Goal: Information Seeking & Learning: Learn about a topic

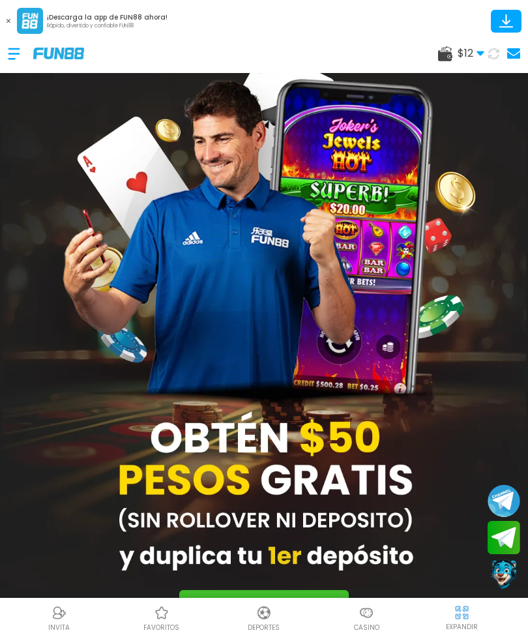
click at [468, 55] on span "$ 12" at bounding box center [471, 54] width 27 height 16
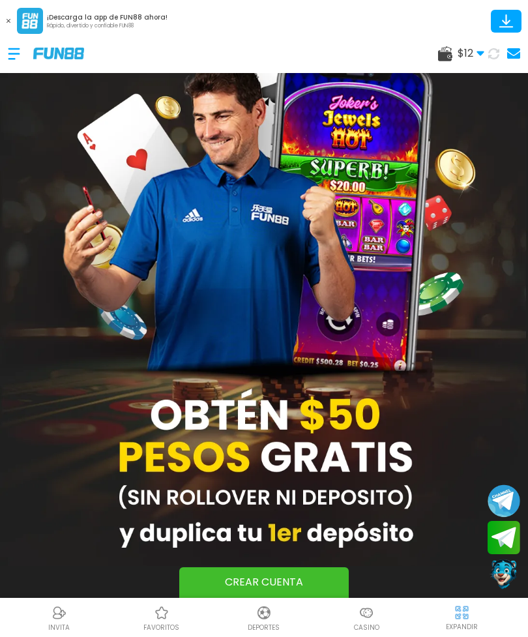
scroll to position [24, 0]
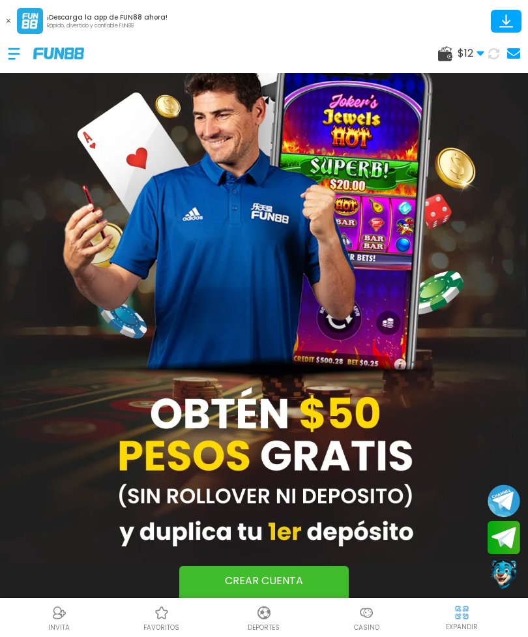
click at [466, 55] on span "$ 12" at bounding box center [471, 54] width 27 height 16
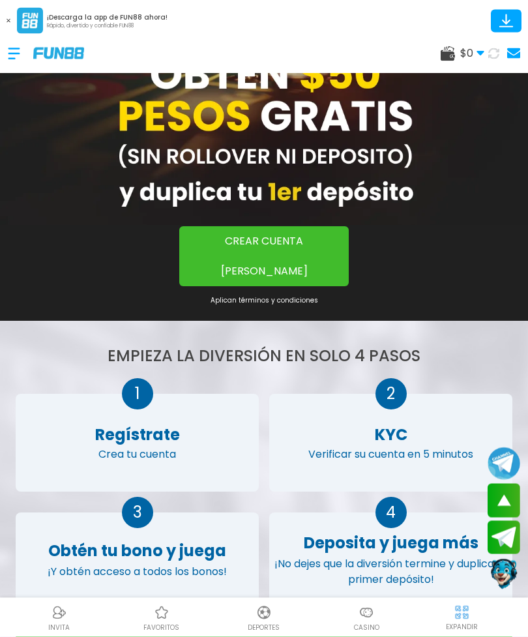
scroll to position [364, 0]
click at [3, 56] on div "$ 0 Dinero Real $ 0 Depósito Retiro" at bounding box center [264, 53] width 528 height 39
click at [471, 59] on span "$ 0" at bounding box center [472, 54] width 24 height 16
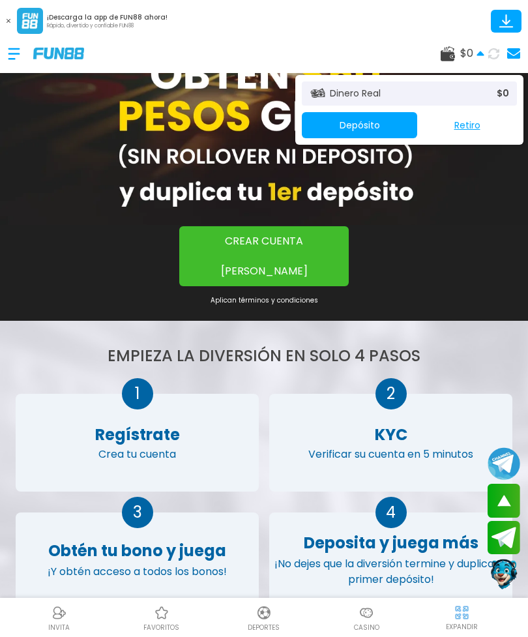
click at [494, 53] on icon at bounding box center [494, 53] width 12 height 12
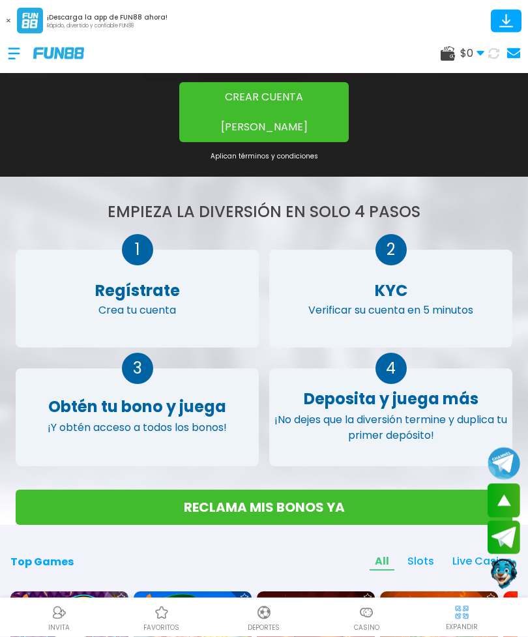
click at [5, 56] on div "$ 0 Dinero Real $ 0 Depósito Retiro" at bounding box center [264, 53] width 528 height 39
click at [487, 53] on button at bounding box center [494, 53] width 19 height 19
click at [494, 47] on use at bounding box center [495, 54] width 16 height 16
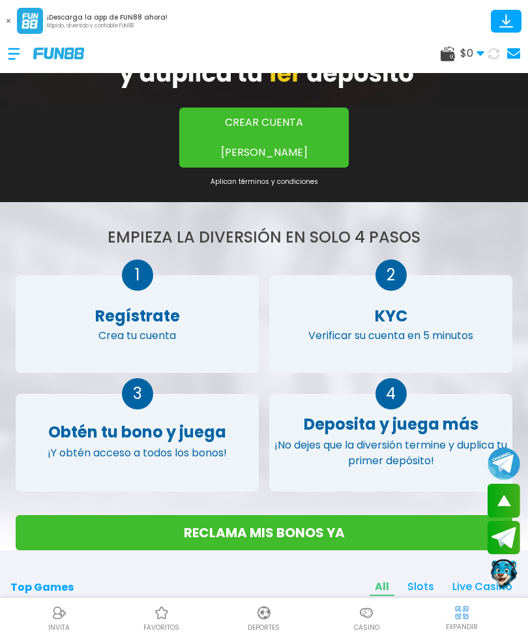
scroll to position [466, 0]
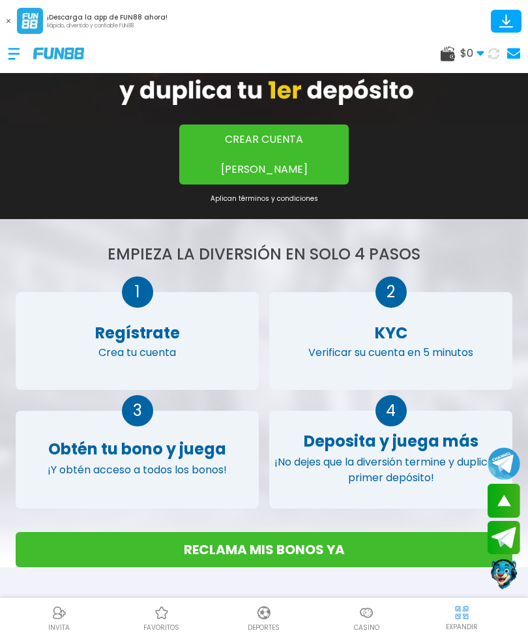
click at [489, 53] on icon at bounding box center [494, 53] width 11 height 11
click at [475, 55] on span "$ 0" at bounding box center [472, 54] width 24 height 16
click at [9, 55] on div at bounding box center [20, 54] width 25 height 38
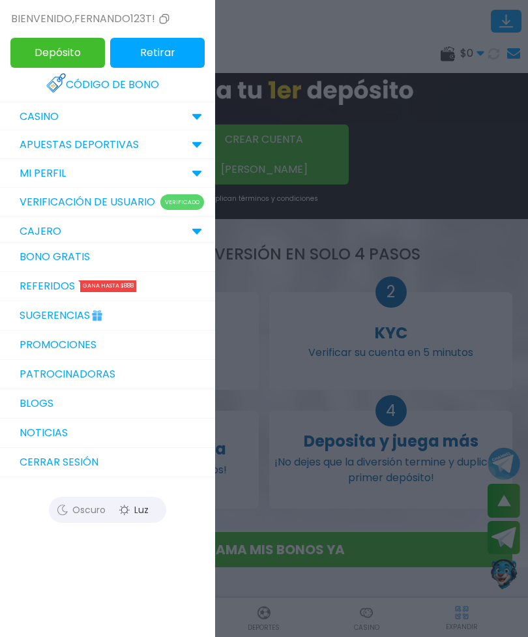
click at [57, 259] on link "Bono Gratis" at bounding box center [107, 257] width 215 height 29
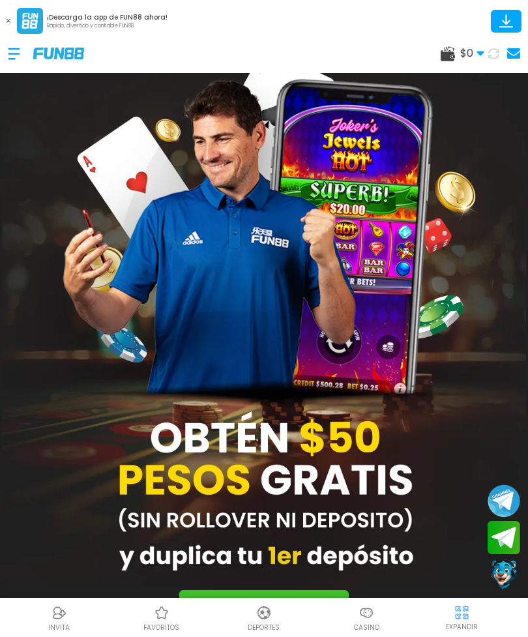
scroll to position [466, 0]
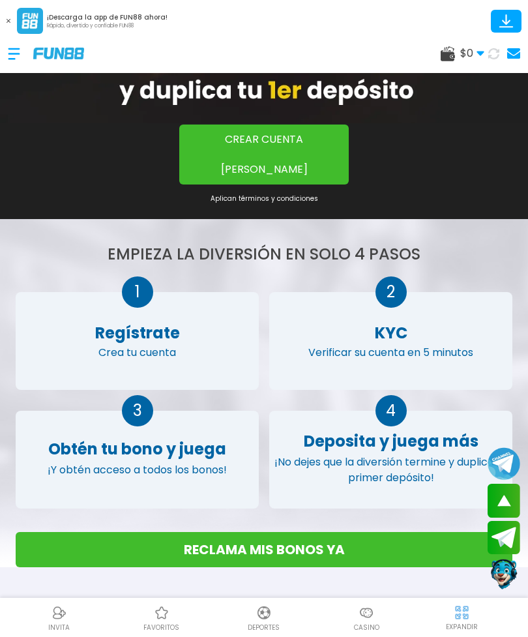
click at [9, 61] on div at bounding box center [20, 54] width 25 height 38
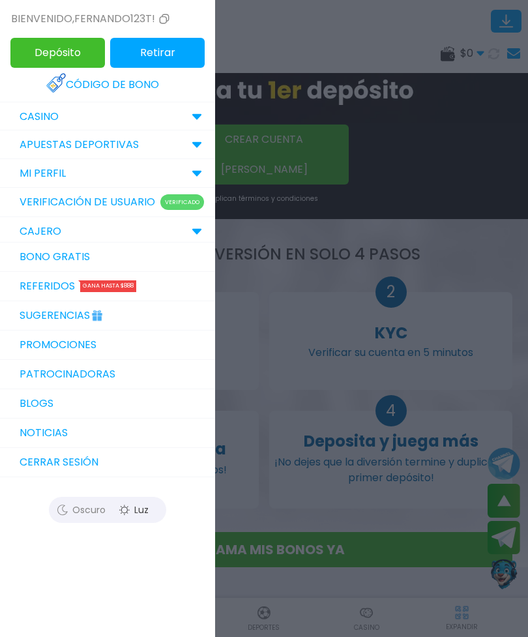
click at [44, 342] on link "Promociones" at bounding box center [107, 345] width 215 height 29
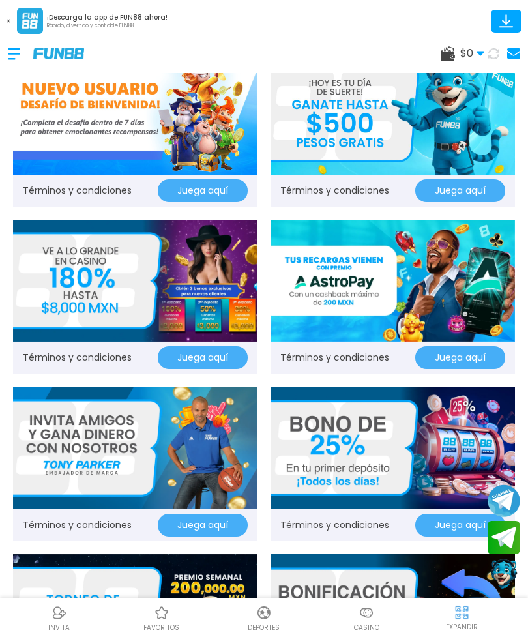
click at [218, 188] on button "Juega aquí" at bounding box center [203, 190] width 90 height 23
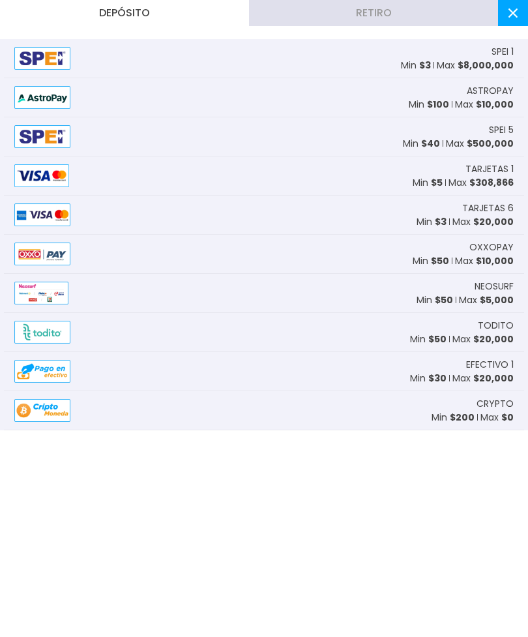
click at [522, 11] on button at bounding box center [513, 13] width 30 height 26
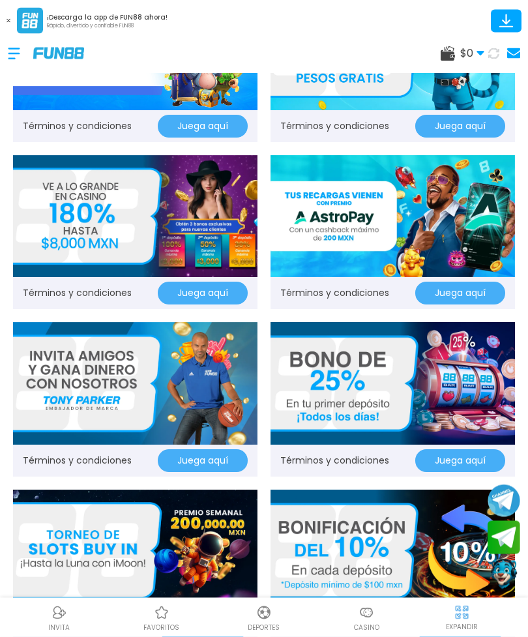
scroll to position [67, 0]
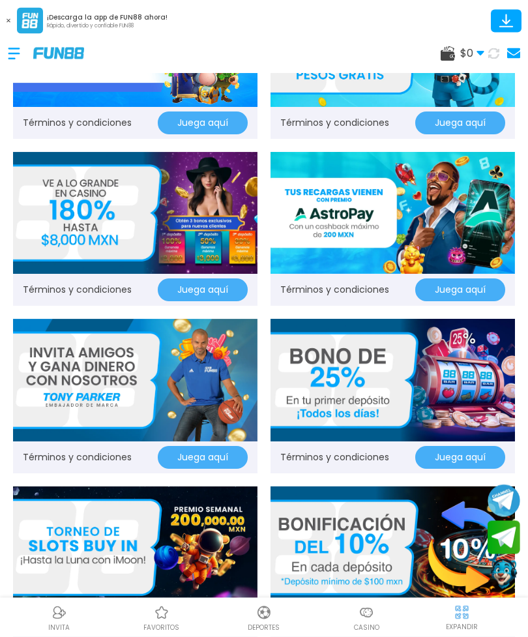
click at [82, 205] on img at bounding box center [135, 214] width 245 height 123
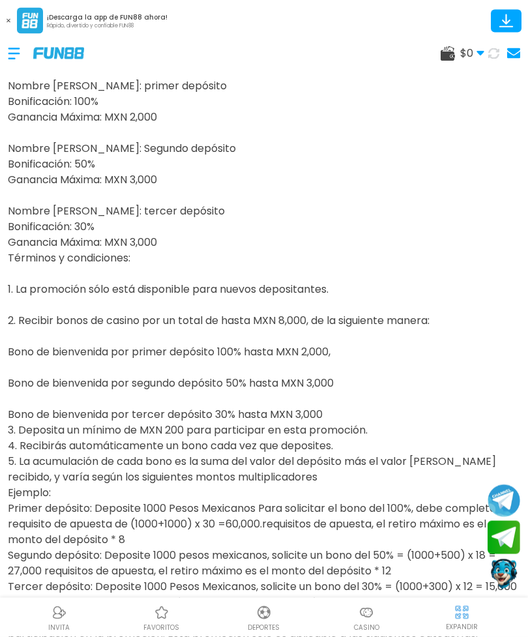
click at [487, 53] on button at bounding box center [494, 53] width 19 height 19
click at [478, 50] on icon at bounding box center [481, 54] width 8 height 8
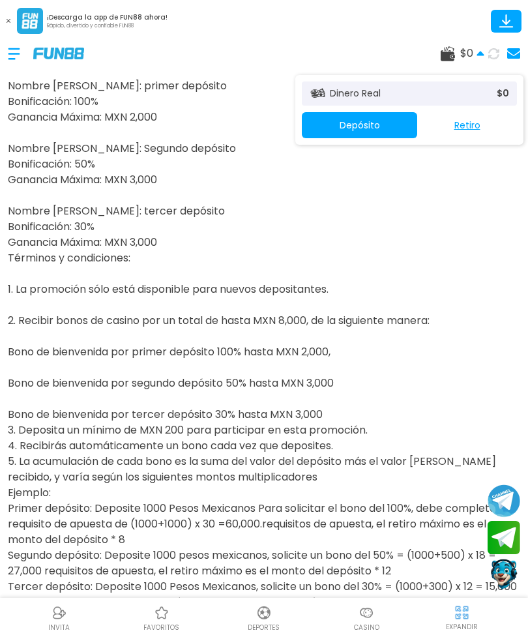
click at [497, 89] on p "$ 0" at bounding box center [503, 94] width 12 height 14
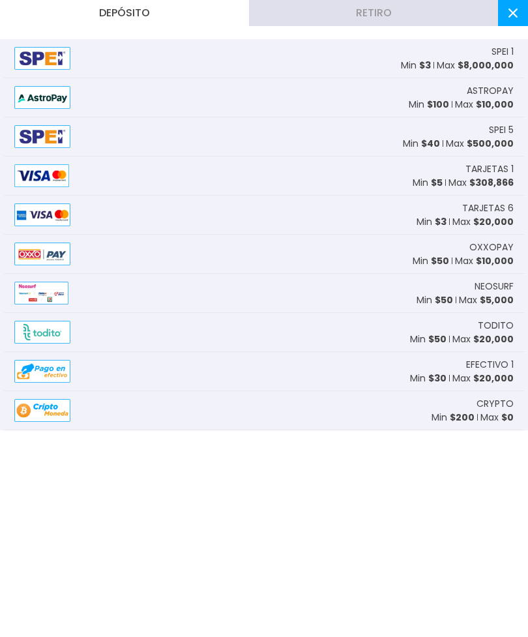
click at [517, 15] on icon at bounding box center [513, 12] width 9 height 9
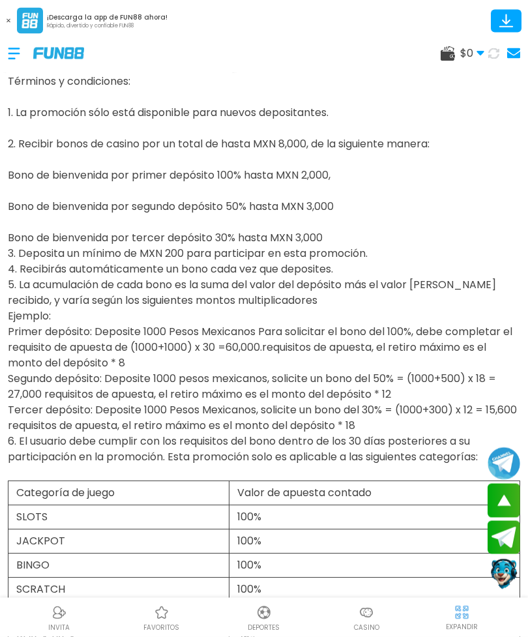
scroll to position [252, 0]
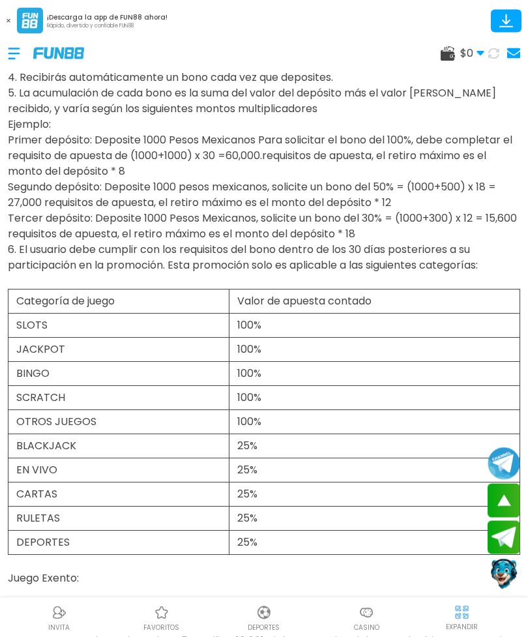
click at [475, 57] on span "$ 0" at bounding box center [472, 54] width 24 height 16
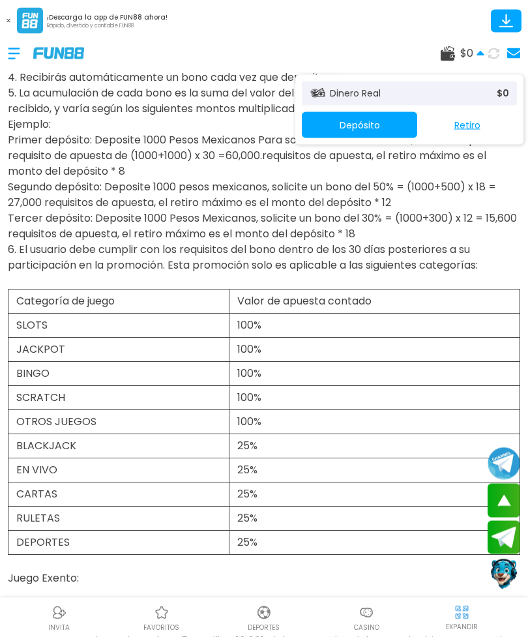
scroll to position [427, 0]
click at [492, 50] on icon at bounding box center [494, 53] width 11 height 11
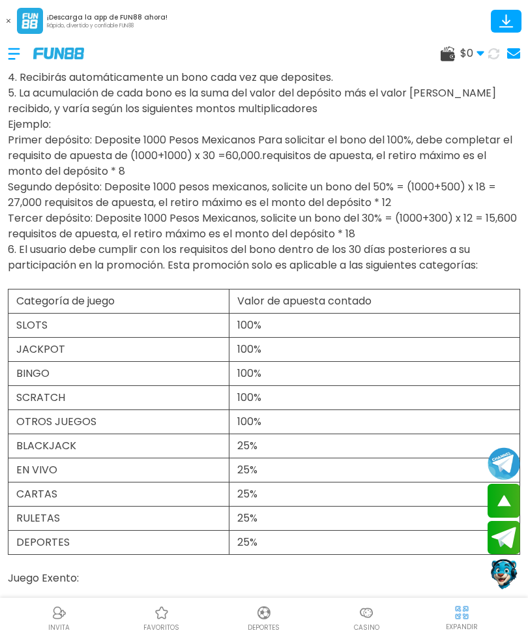
click at [498, 45] on button at bounding box center [494, 53] width 19 height 19
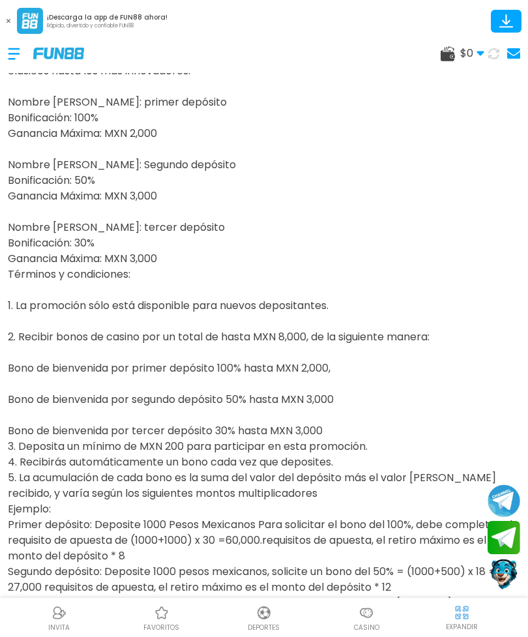
scroll to position [28, 0]
